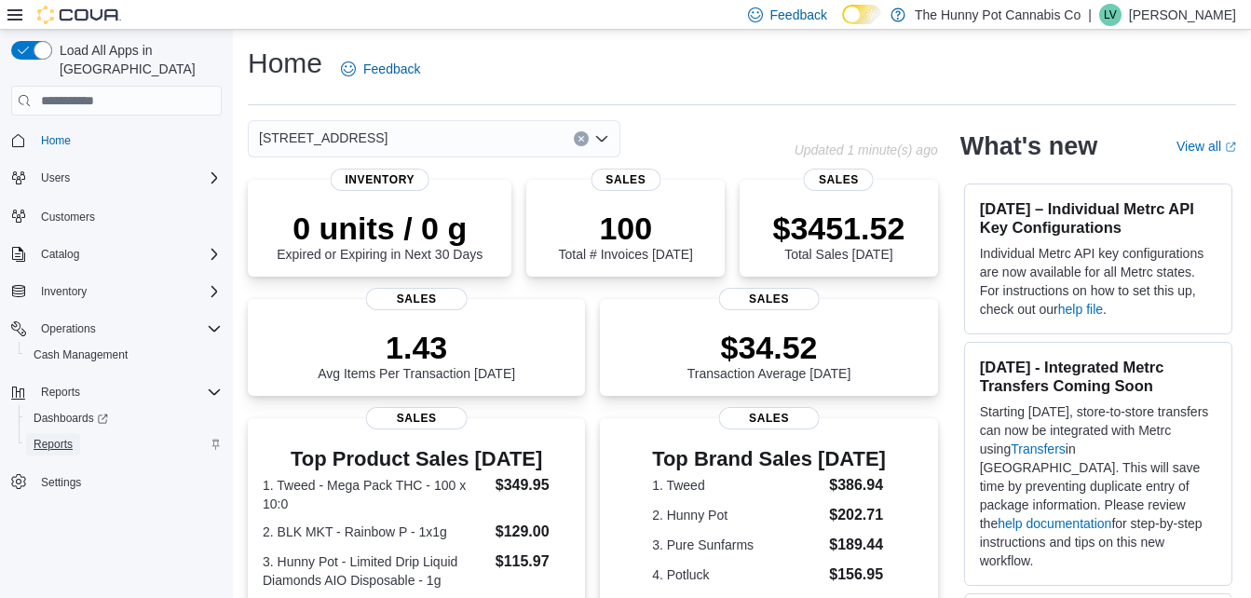
click at [60, 437] on span "Reports" at bounding box center [53, 444] width 39 height 15
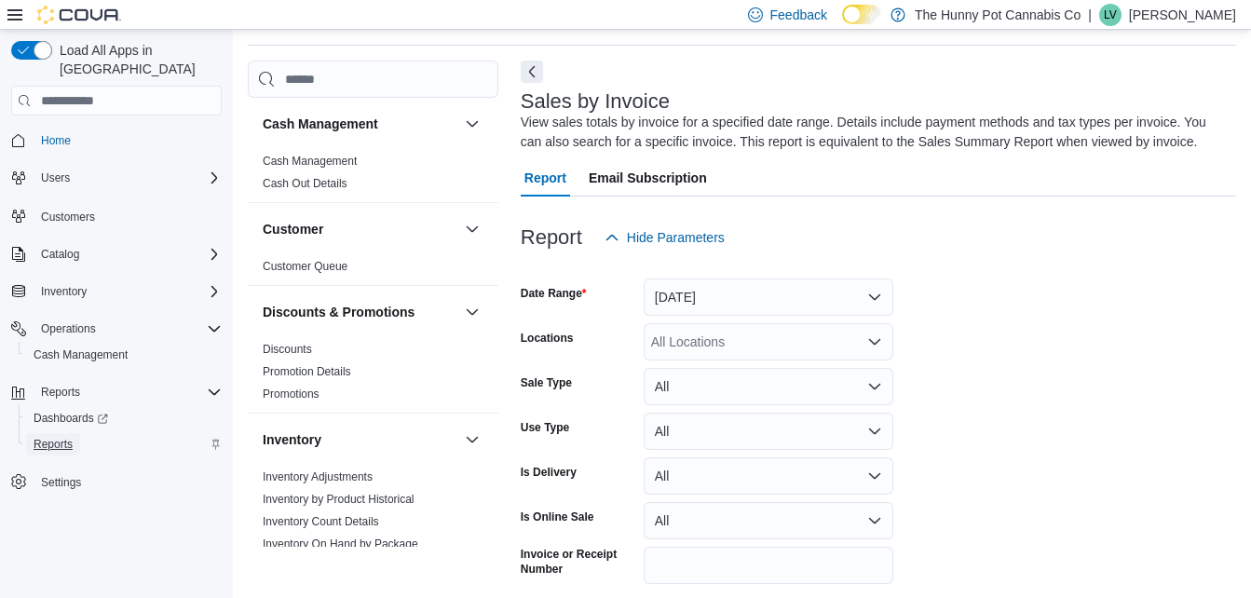
scroll to position [62, 0]
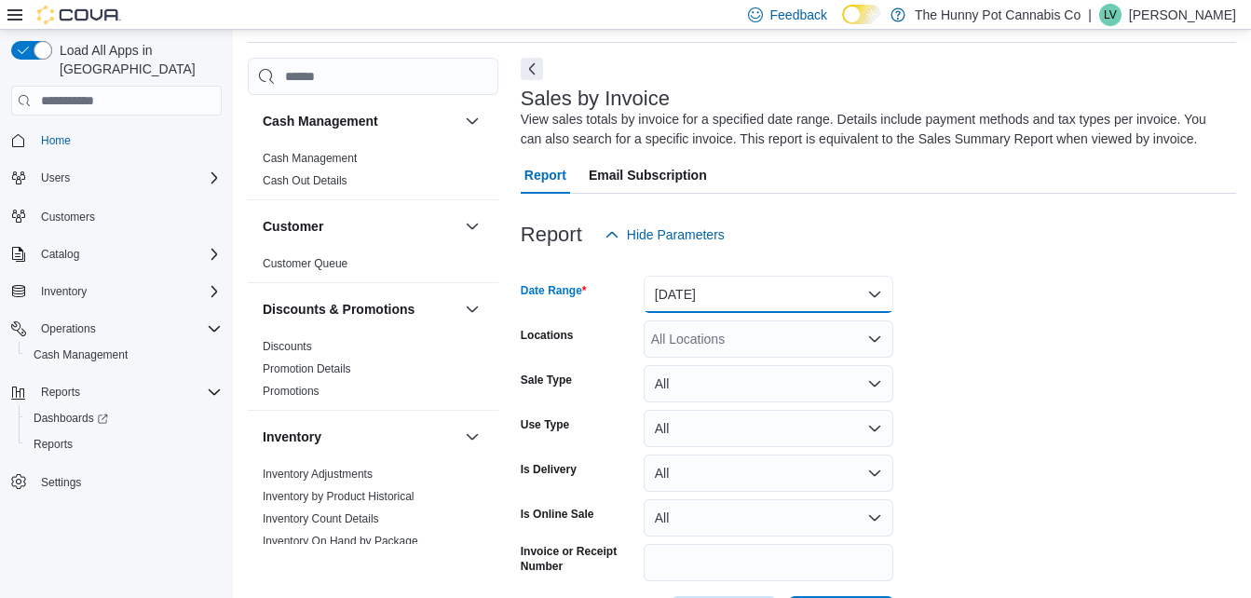
click at [695, 291] on button "[DATE]" at bounding box center [769, 294] width 250 height 37
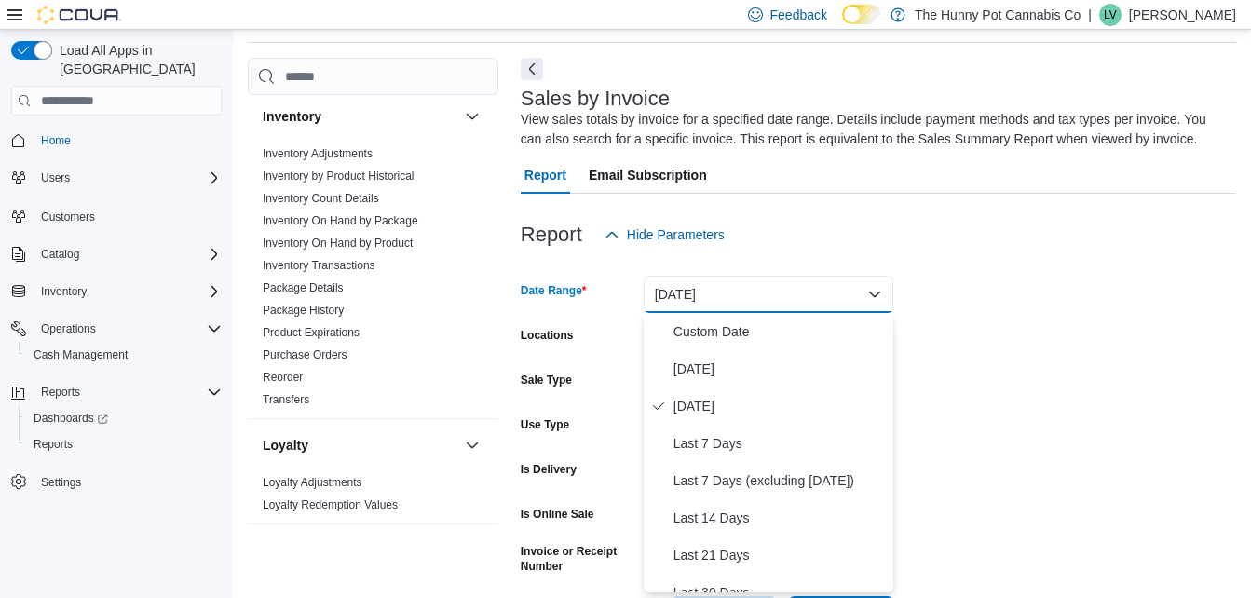
scroll to position [343, 0]
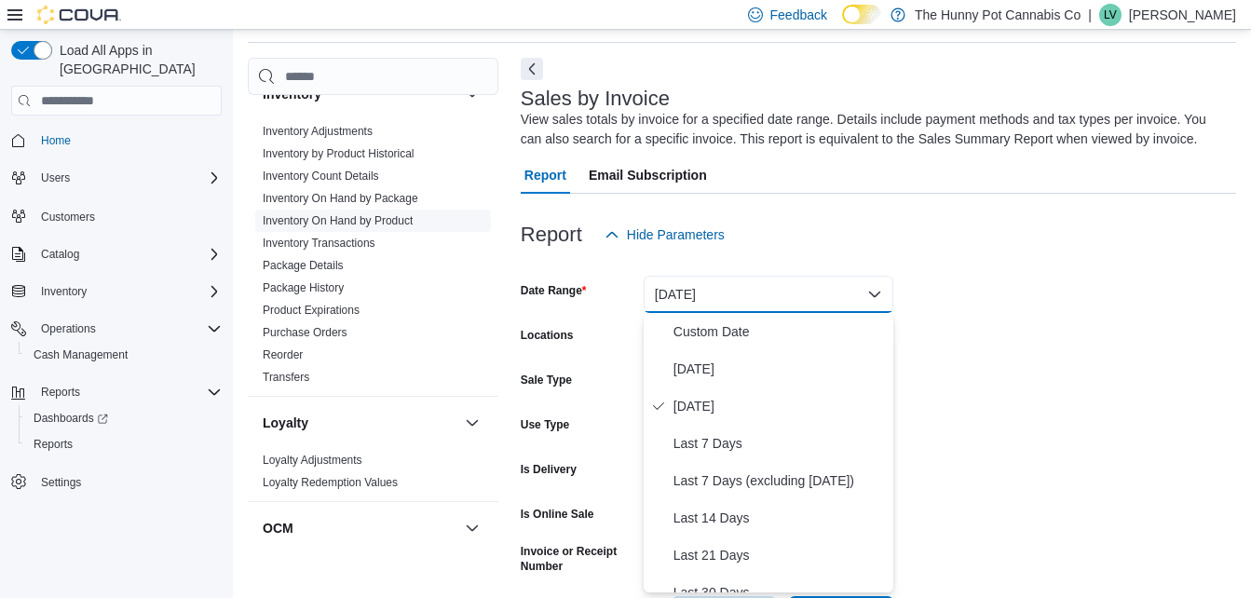
click at [352, 223] on link "Inventory On Hand by Product" at bounding box center [338, 220] width 150 height 13
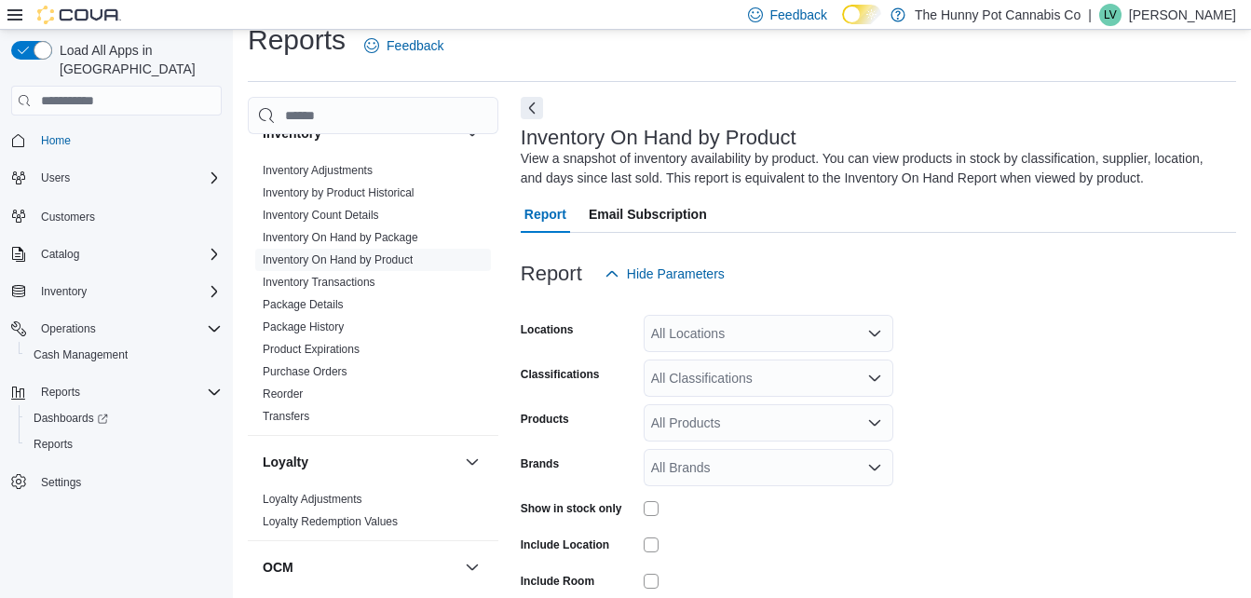
scroll to position [62, 0]
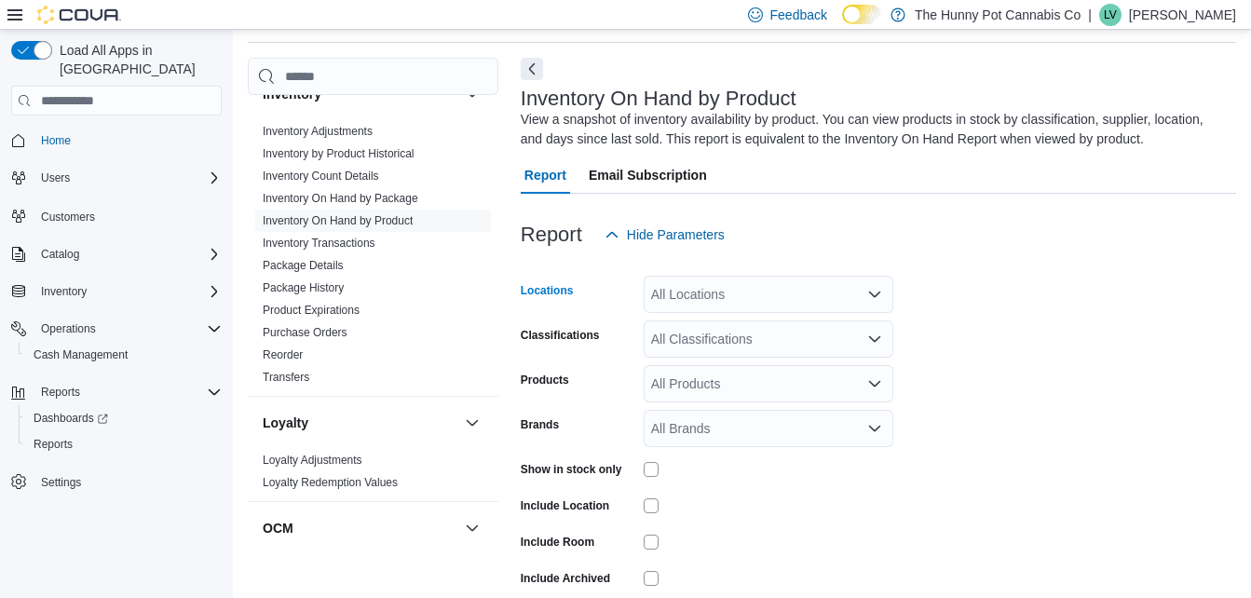
click at [695, 292] on div "All Locations" at bounding box center [769, 294] width 250 height 37
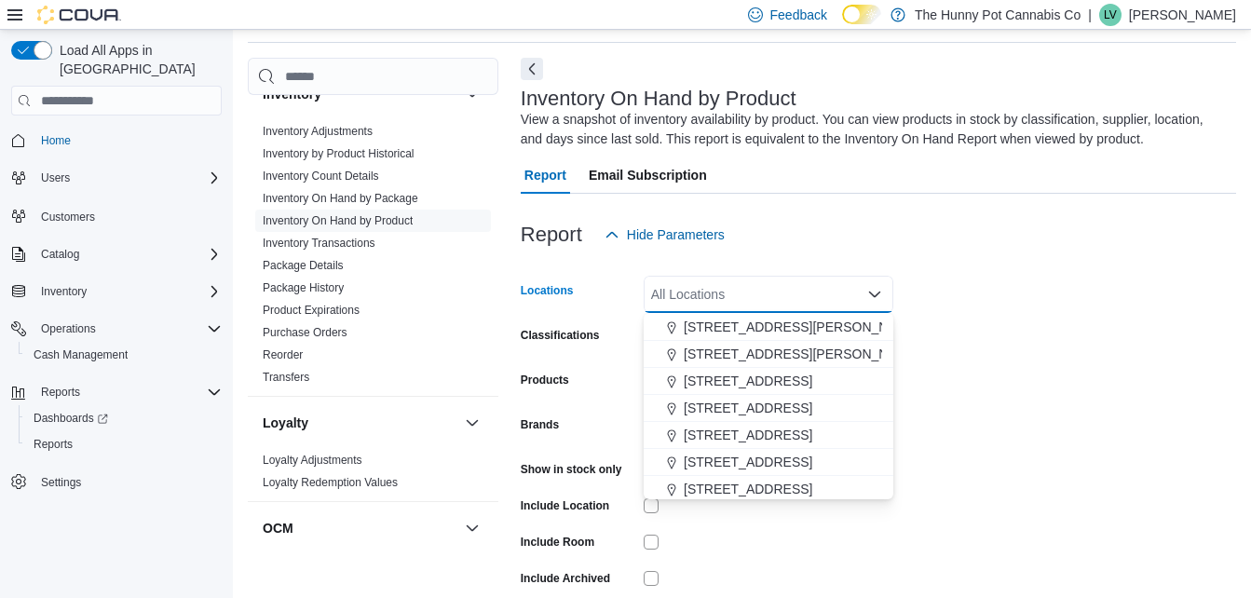
scroll to position [786, 0]
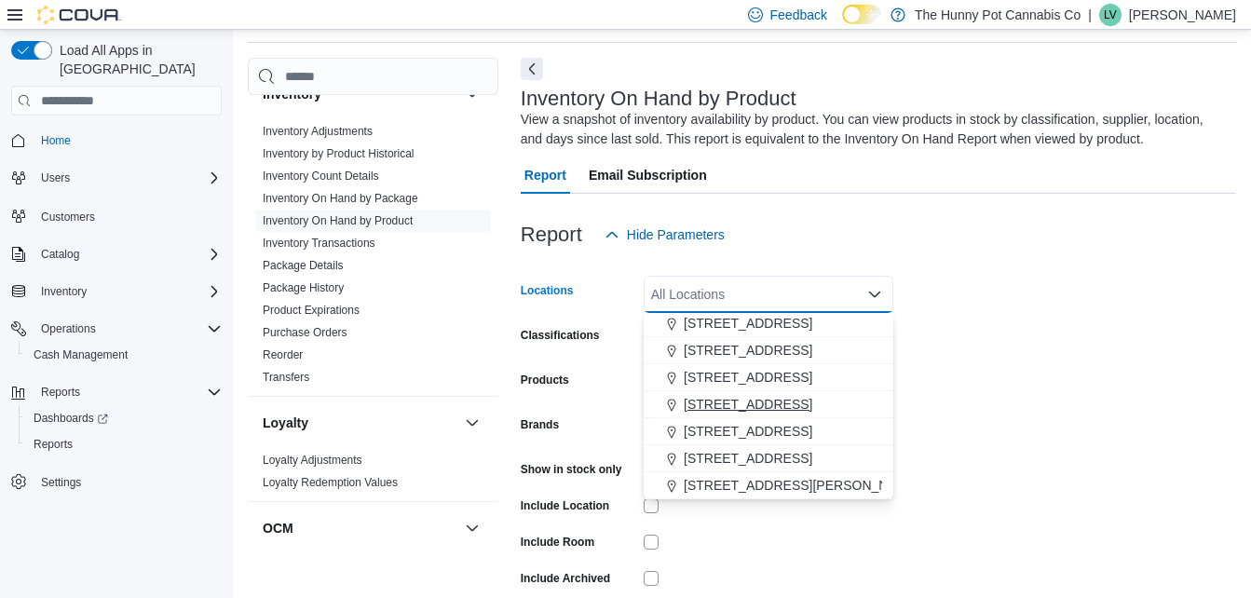
click at [743, 406] on span "[STREET_ADDRESS]" at bounding box center [748, 404] width 129 height 19
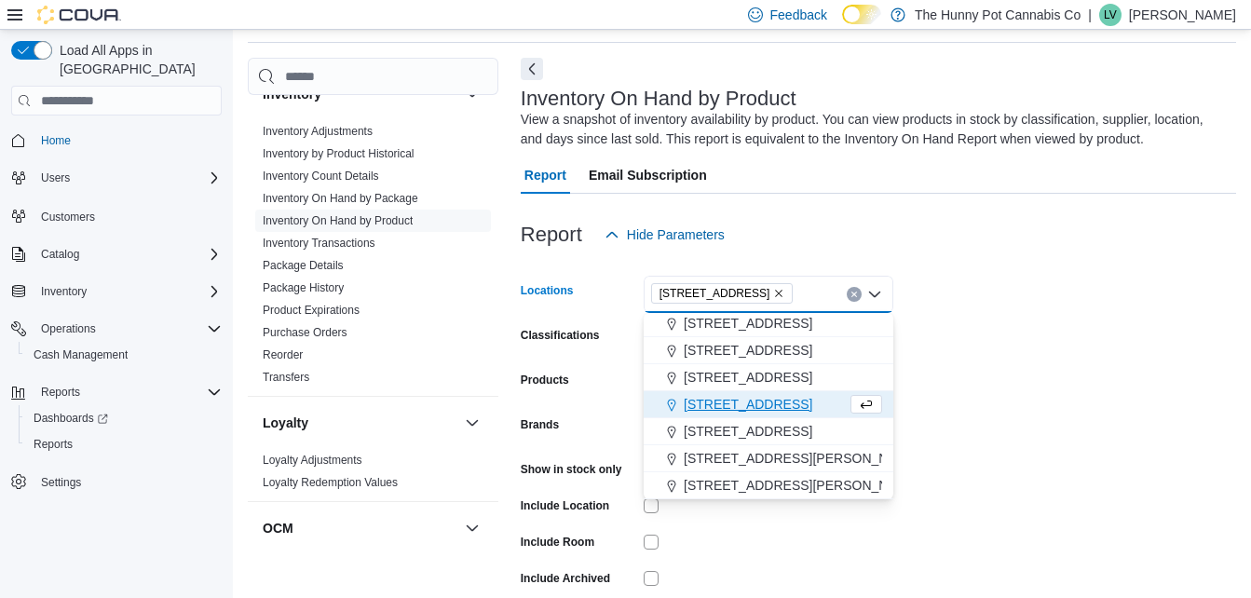
click at [1011, 339] on form "Locations [STREET_ADDRESS] Selected. [STREET_ADDRESS] Press Backspace to delete…" at bounding box center [878, 448] width 715 height 391
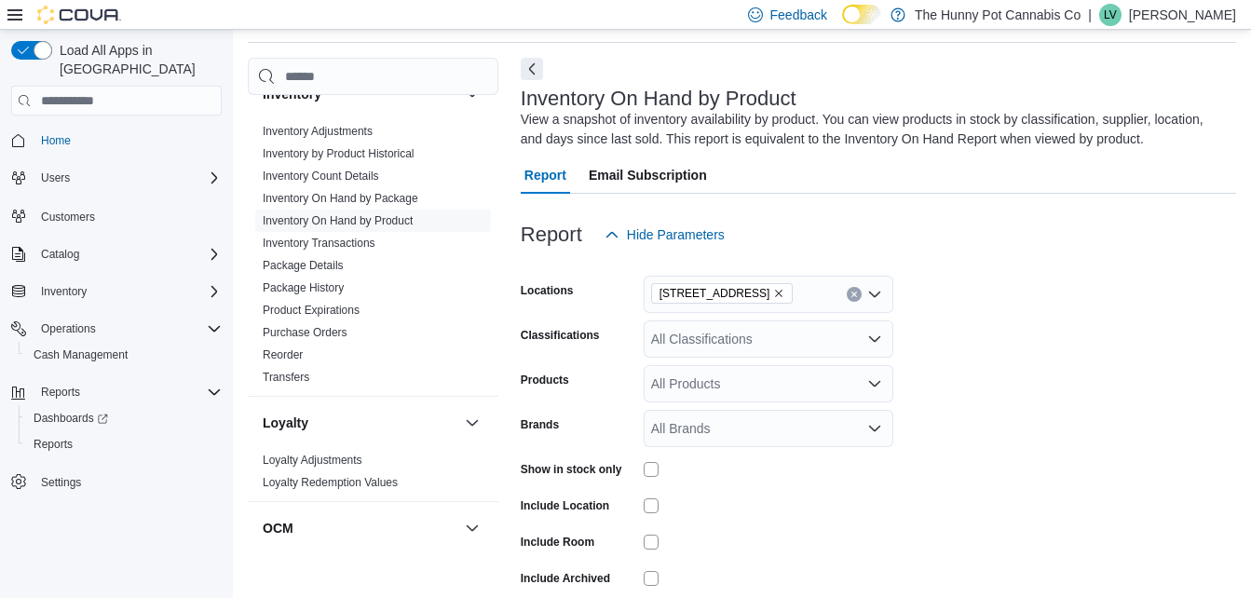
scroll to position [146, 0]
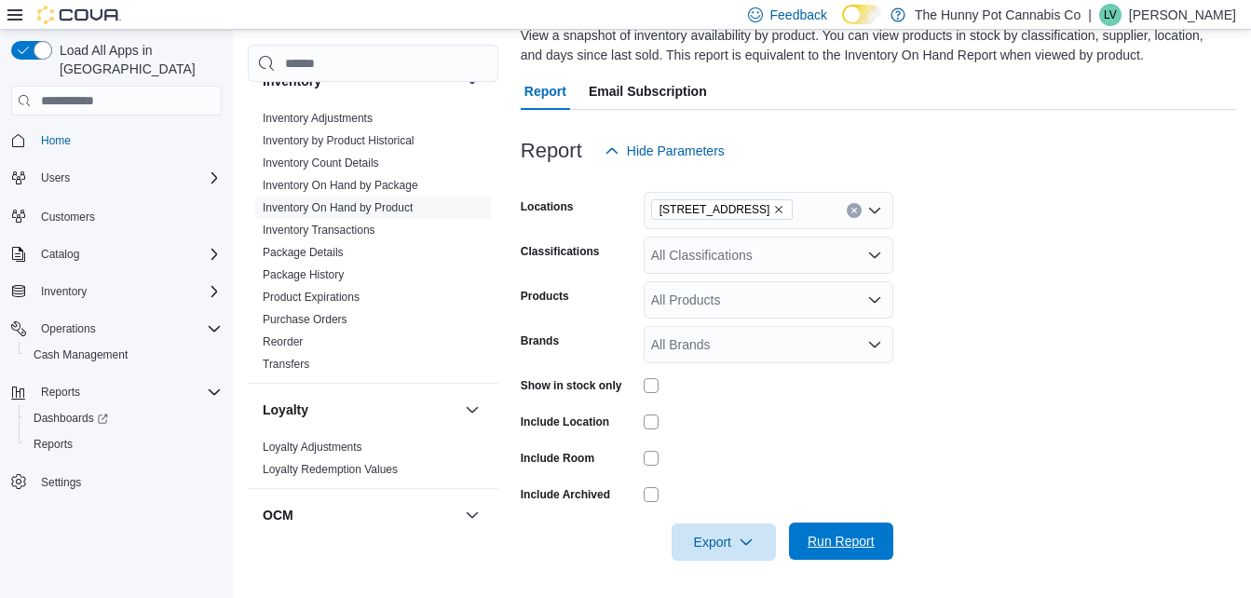
click at [828, 539] on span "Run Report" at bounding box center [840, 541] width 67 height 19
click at [690, 555] on span "Export" at bounding box center [724, 540] width 82 height 37
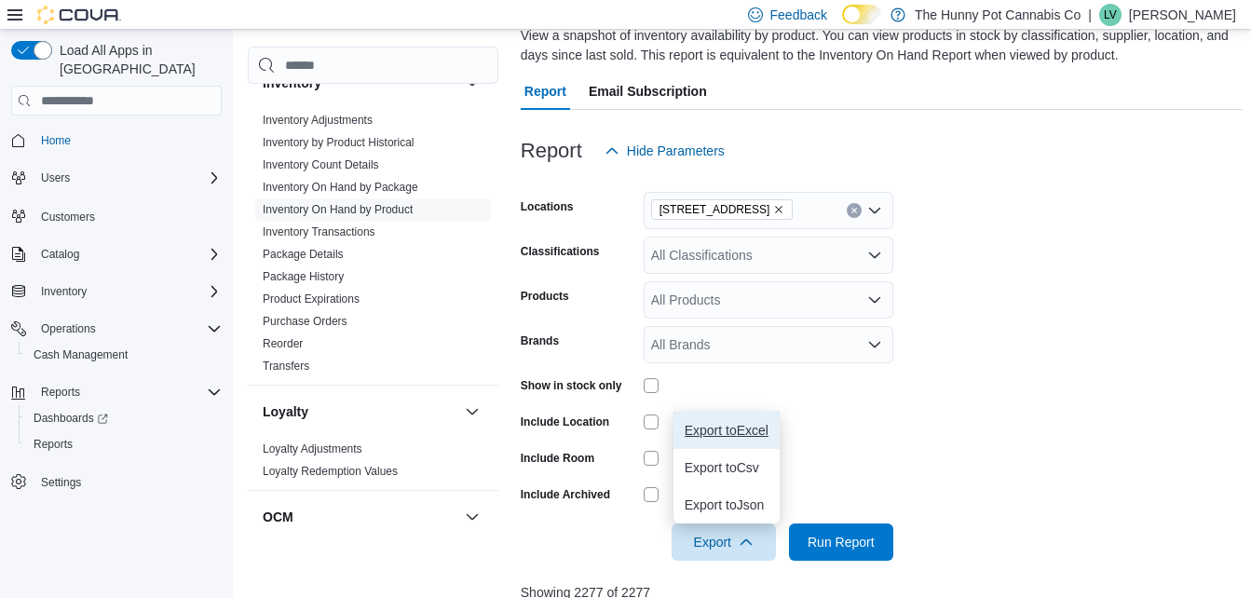
click at [709, 440] on button "Export to Excel" at bounding box center [726, 430] width 106 height 37
